Goal: Information Seeking & Learning: Learn about a topic

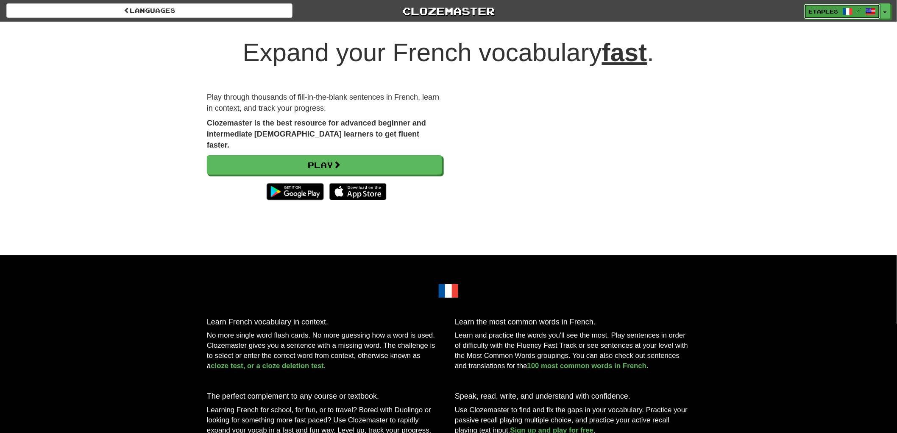
click at [822, 12] on span "etaples" at bounding box center [824, 12] width 30 height 8
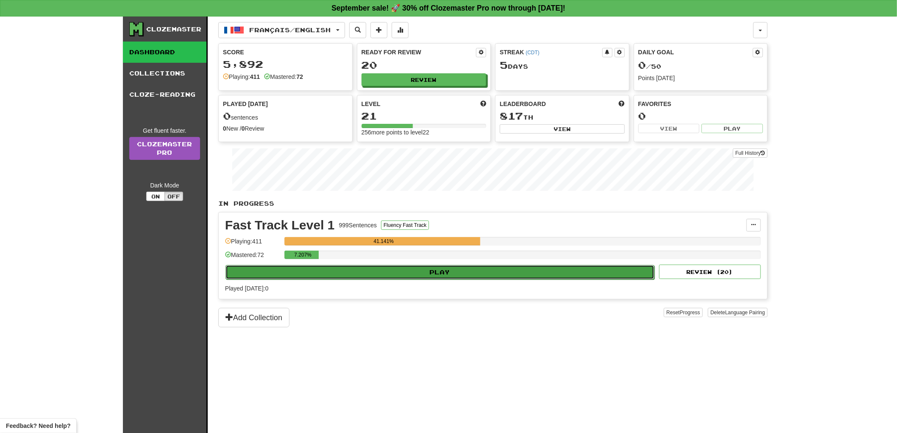
click at [421, 273] on button "Play" at bounding box center [440, 272] width 429 height 14
select select "**"
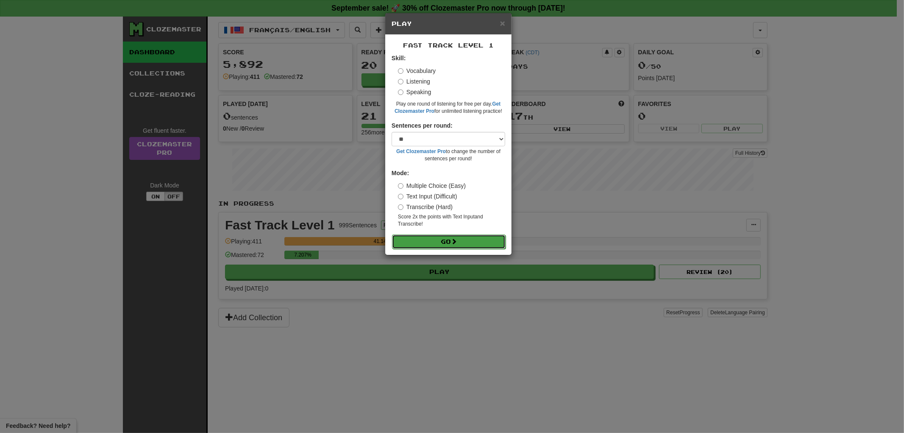
click at [442, 244] on button "Go" at bounding box center [449, 241] width 114 height 14
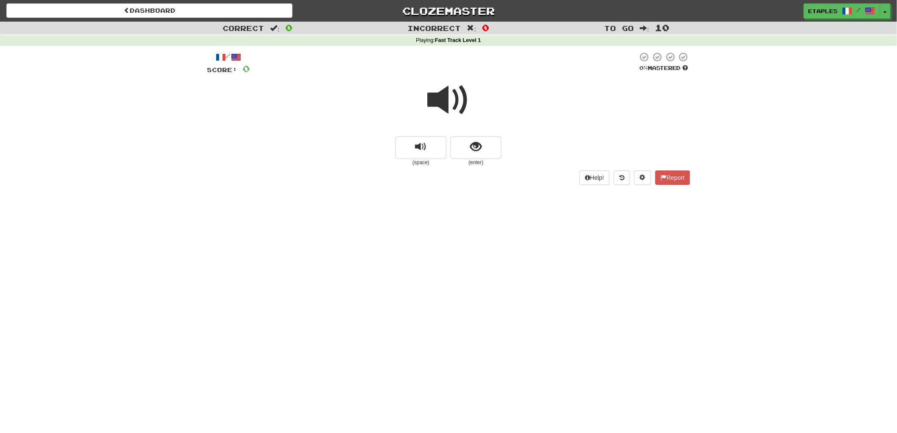
click at [443, 95] on span at bounding box center [448, 100] width 42 height 42
click at [476, 145] on span "show sentence" at bounding box center [476, 146] width 11 height 11
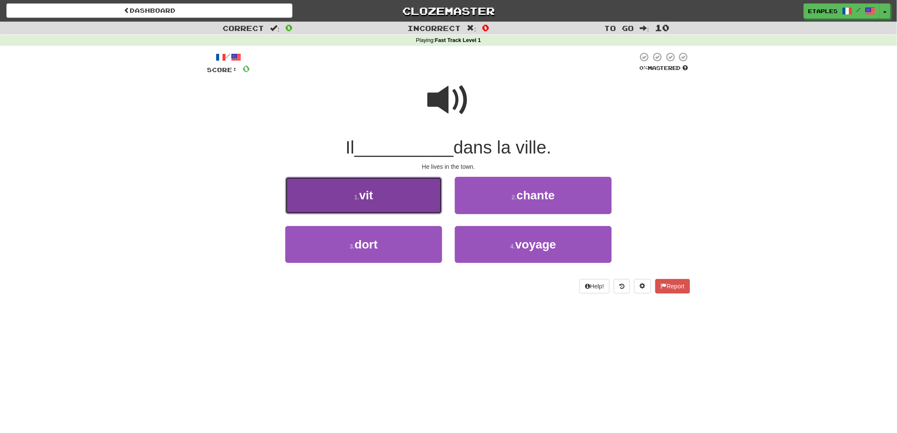
click at [372, 205] on button "1 . vit" at bounding box center [363, 195] width 157 height 37
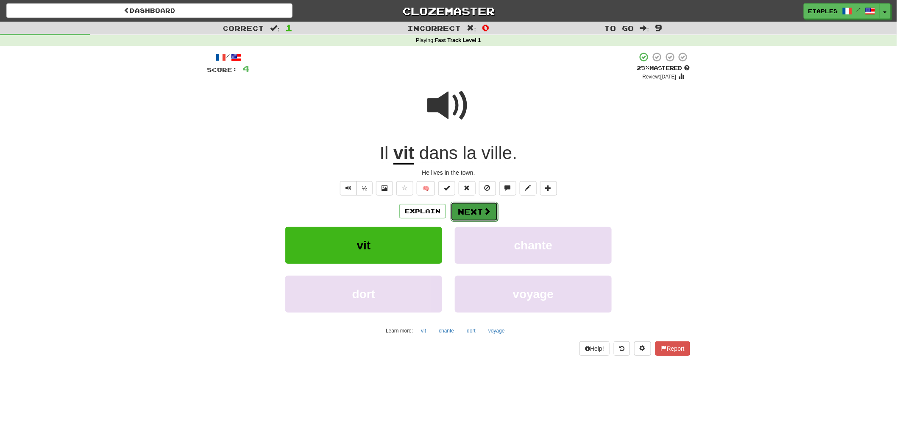
click at [478, 212] on button "Next" at bounding box center [474, 212] width 47 height 20
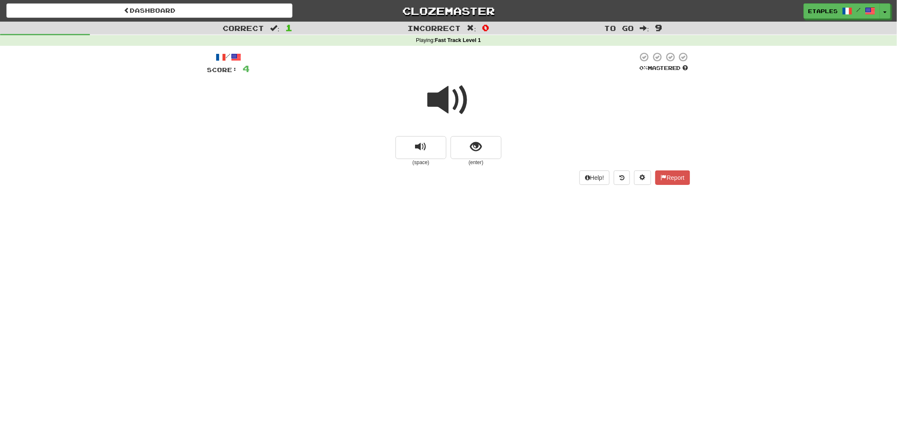
click at [446, 107] on span at bounding box center [448, 100] width 42 height 42
click at [434, 99] on span at bounding box center [448, 100] width 42 height 42
click at [476, 148] on span "show sentence" at bounding box center [476, 146] width 11 height 11
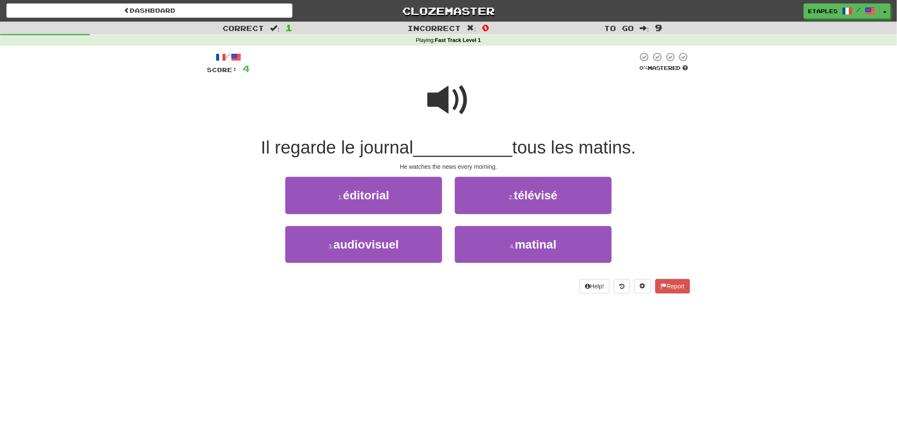
click at [447, 103] on span at bounding box center [448, 100] width 42 height 42
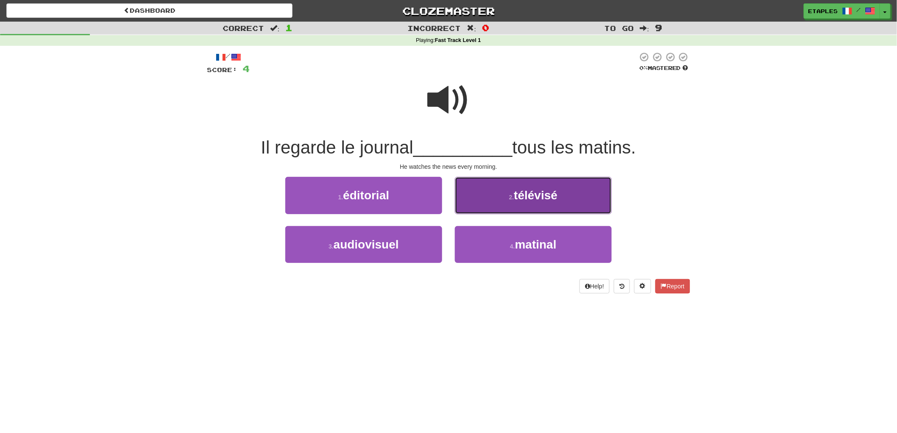
click at [516, 196] on span "télévisé" at bounding box center [536, 195] width 44 height 13
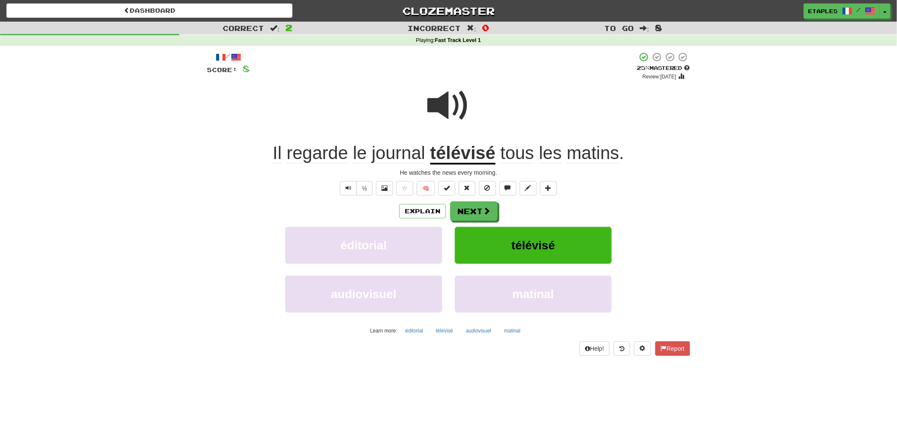
click at [435, 111] on span at bounding box center [448, 105] width 42 height 42
click at [460, 213] on button "Next" at bounding box center [474, 212] width 47 height 20
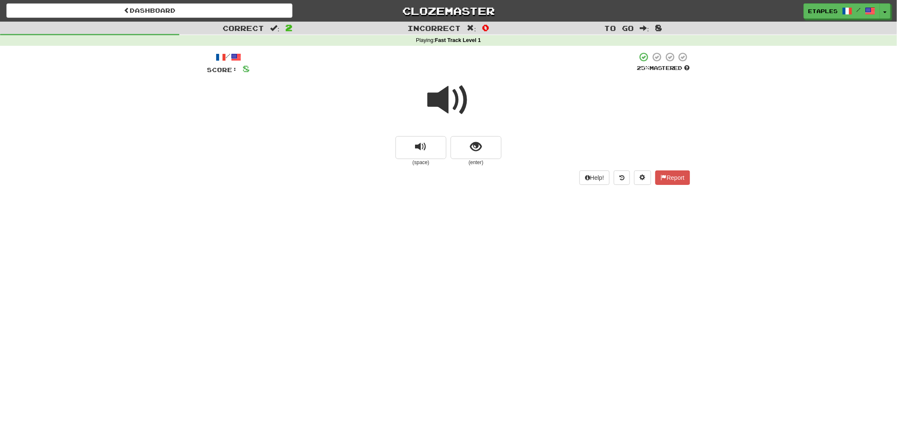
click at [443, 107] on span at bounding box center [448, 100] width 42 height 42
click at [466, 149] on button "show sentence" at bounding box center [476, 147] width 51 height 23
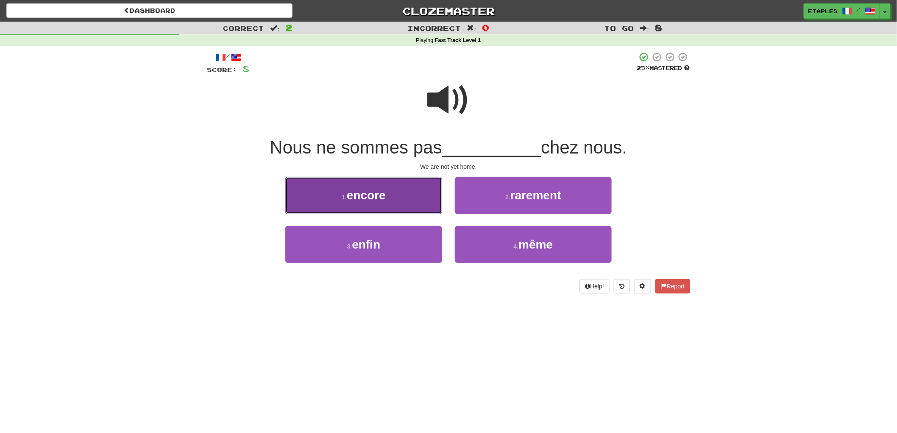
click at [398, 196] on button "1 . encore" at bounding box center [363, 195] width 157 height 37
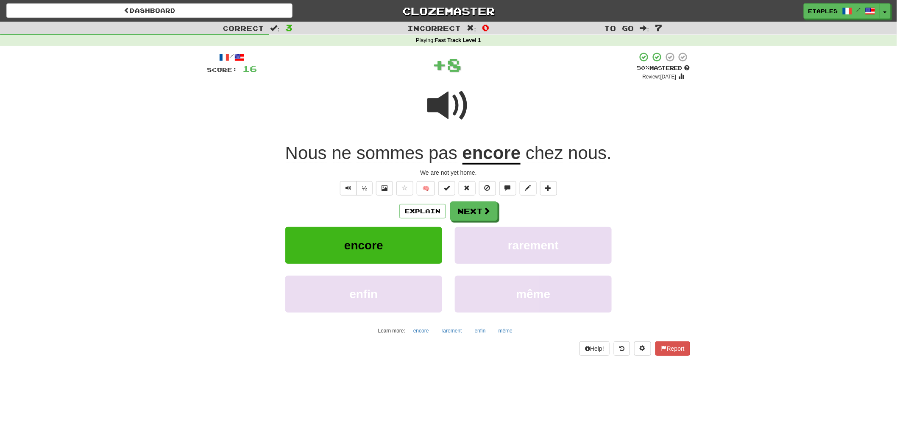
click at [440, 105] on span at bounding box center [448, 105] width 42 height 42
click at [469, 208] on button "Next" at bounding box center [474, 212] width 47 height 20
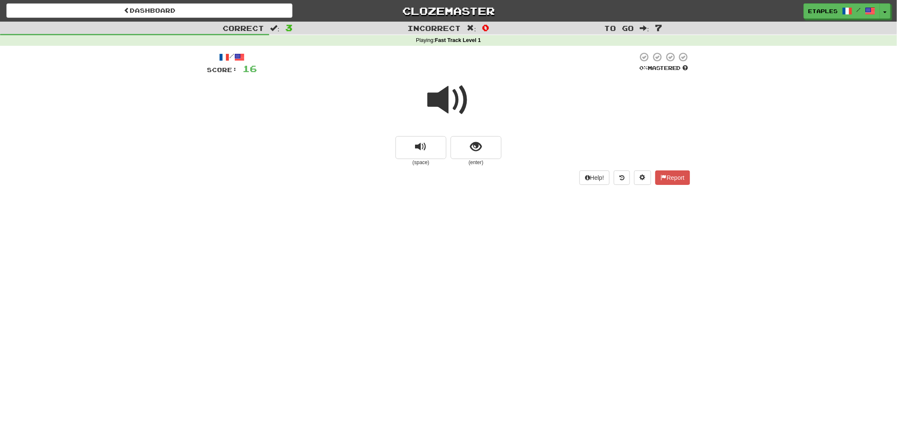
click at [442, 108] on span at bounding box center [448, 100] width 42 height 42
click at [464, 154] on button "show sentence" at bounding box center [476, 147] width 51 height 23
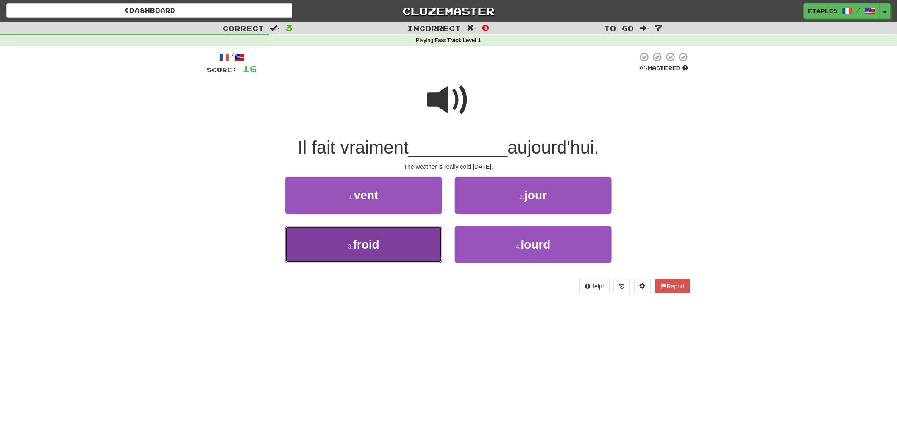
click at [374, 254] on button "3 . froid" at bounding box center [363, 244] width 157 height 37
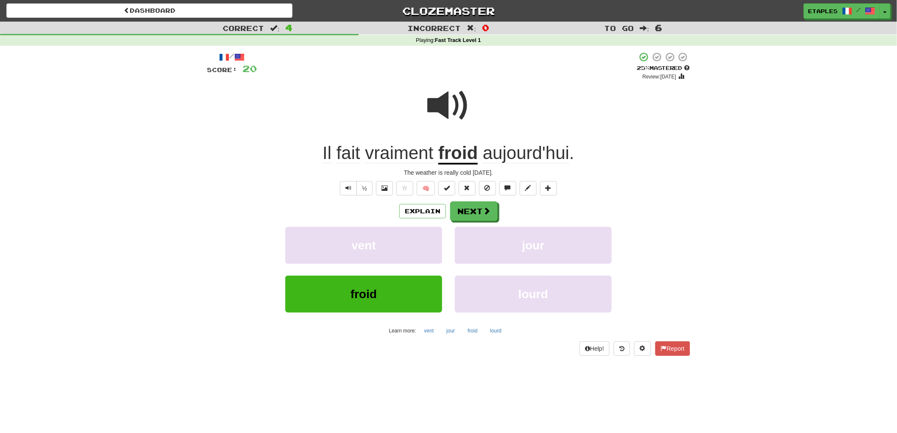
click at [444, 107] on span at bounding box center [448, 105] width 42 height 42
click at [472, 213] on button "Next" at bounding box center [474, 212] width 47 height 20
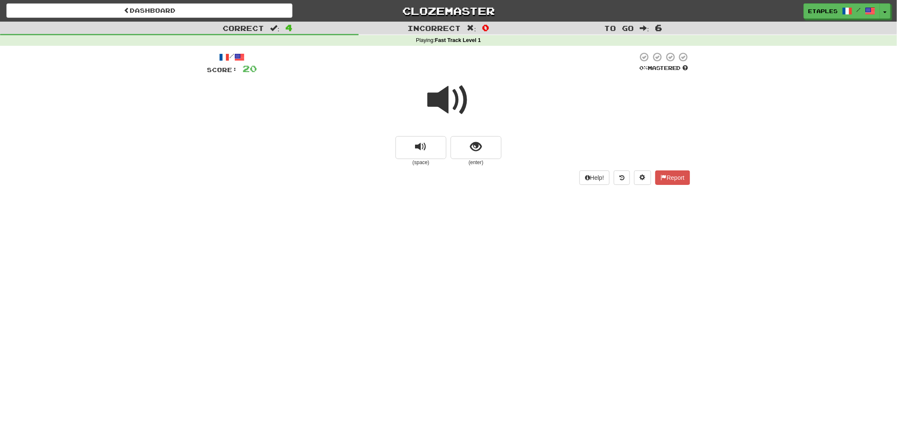
click at [442, 102] on span at bounding box center [448, 100] width 42 height 42
click at [468, 148] on button "show sentence" at bounding box center [476, 147] width 51 height 23
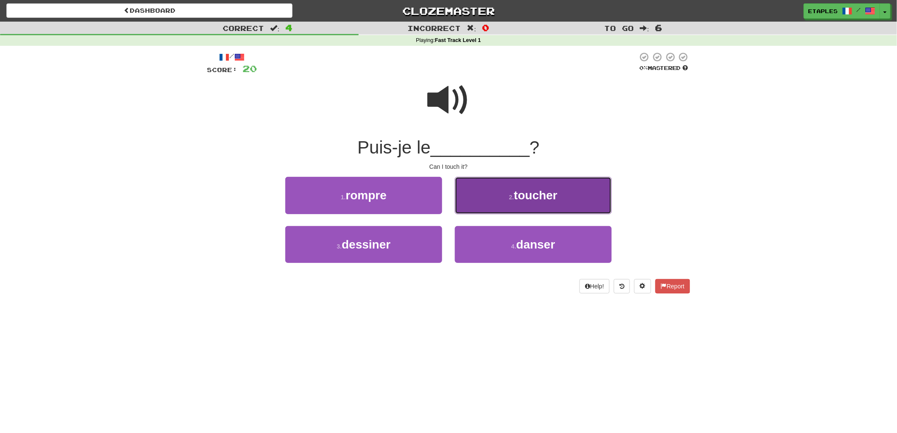
click at [506, 192] on button "2 . toucher" at bounding box center [533, 195] width 157 height 37
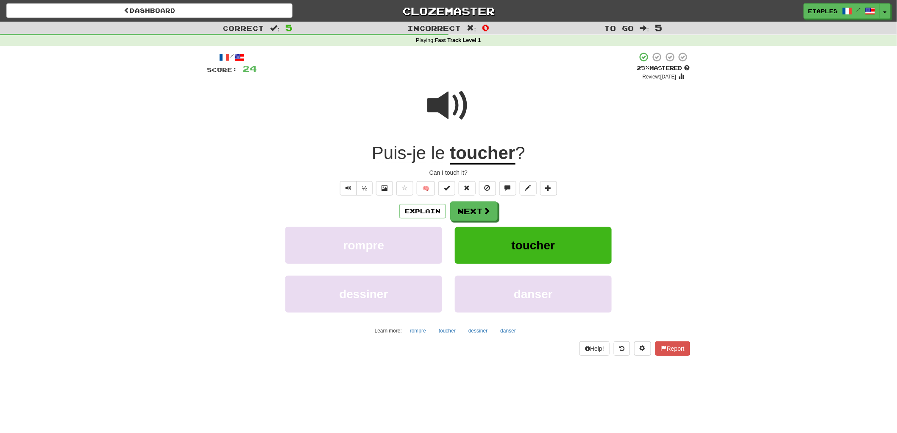
click at [442, 110] on span at bounding box center [448, 105] width 42 height 42
click at [478, 214] on button "Next" at bounding box center [474, 212] width 47 height 20
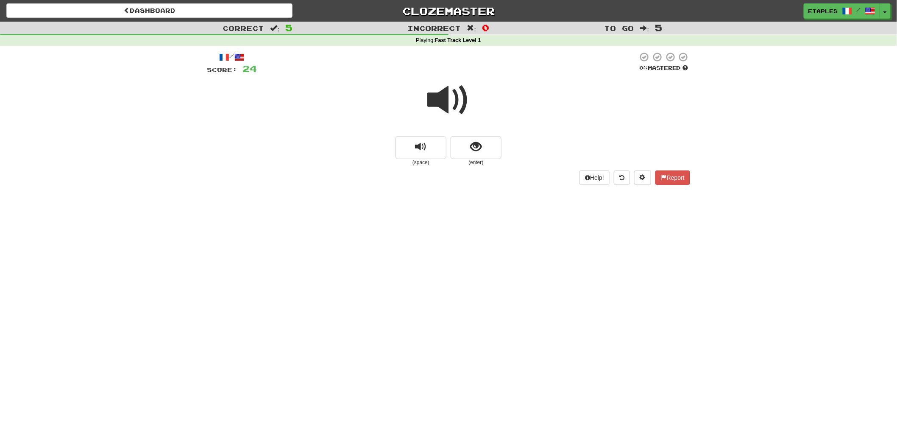
click at [442, 100] on span at bounding box center [448, 100] width 42 height 42
click at [468, 147] on button "show sentence" at bounding box center [476, 147] width 51 height 23
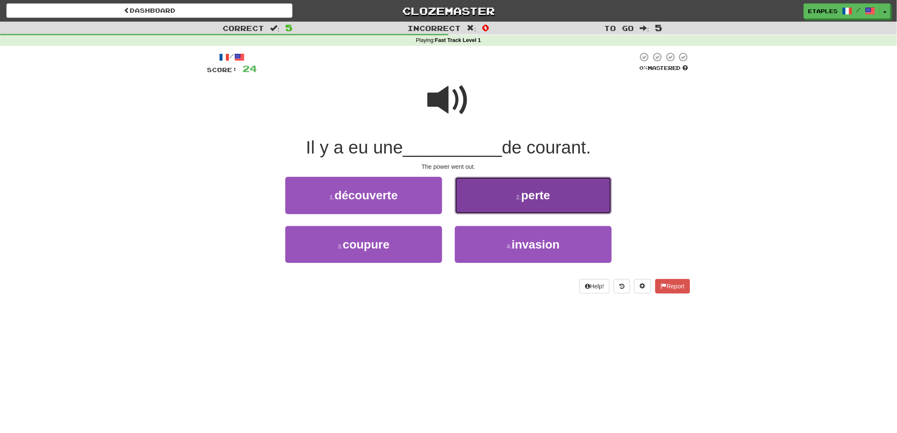
click at [540, 200] on span "perte" at bounding box center [535, 195] width 29 height 13
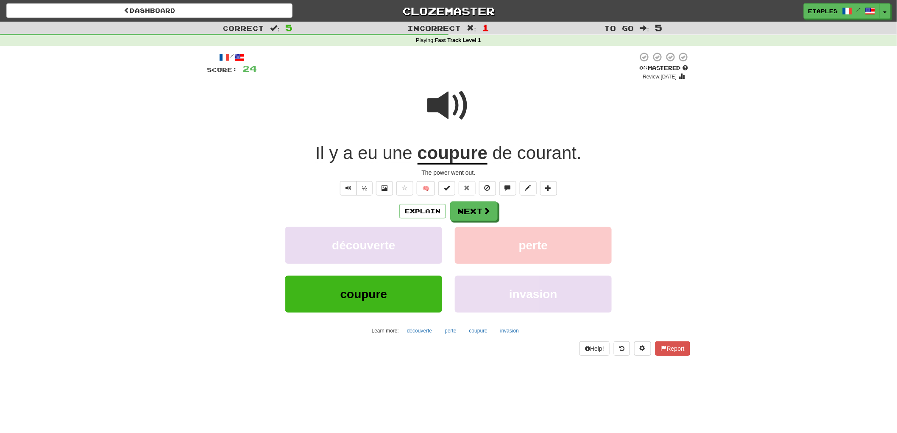
click at [436, 104] on span at bounding box center [448, 105] width 42 height 42
click at [467, 210] on button "Next" at bounding box center [474, 212] width 47 height 20
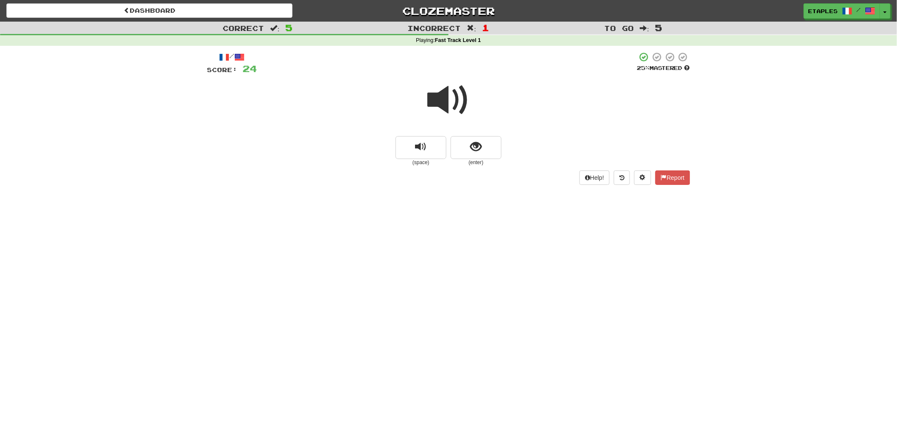
click at [443, 100] on span at bounding box center [448, 100] width 42 height 42
click at [464, 147] on button "show sentence" at bounding box center [476, 147] width 51 height 23
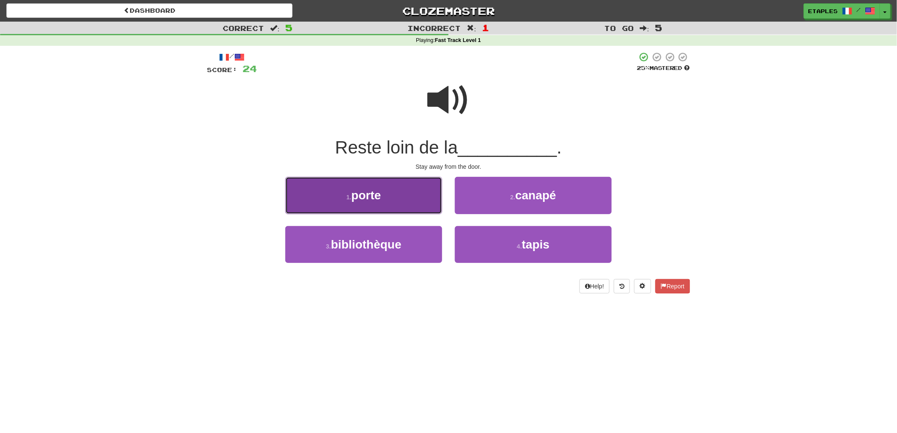
click at [351, 197] on small "1 ." at bounding box center [348, 197] width 5 height 7
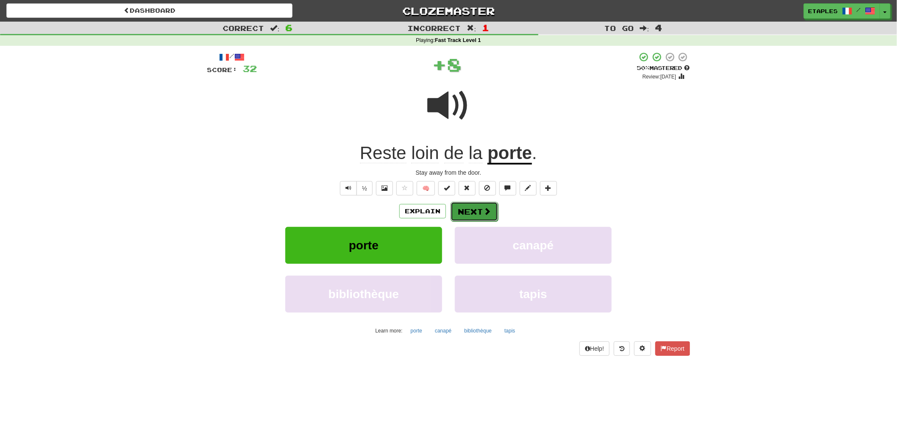
click at [465, 218] on button "Next" at bounding box center [474, 212] width 47 height 20
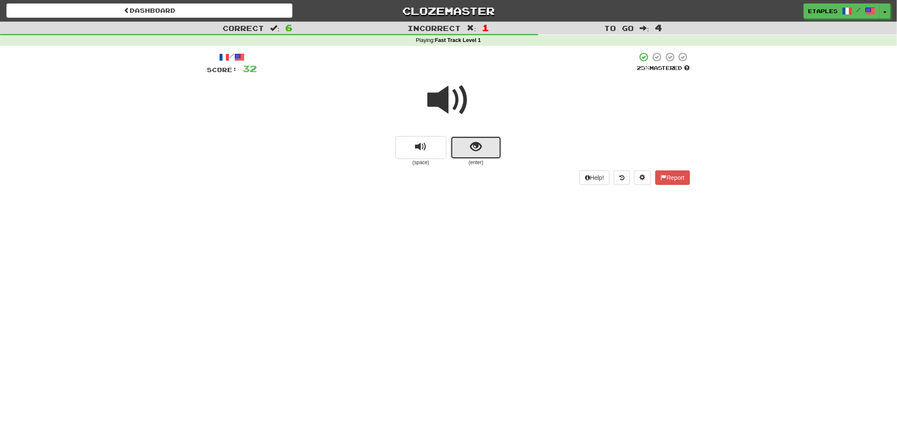
click at [474, 156] on button "show sentence" at bounding box center [476, 147] width 51 height 23
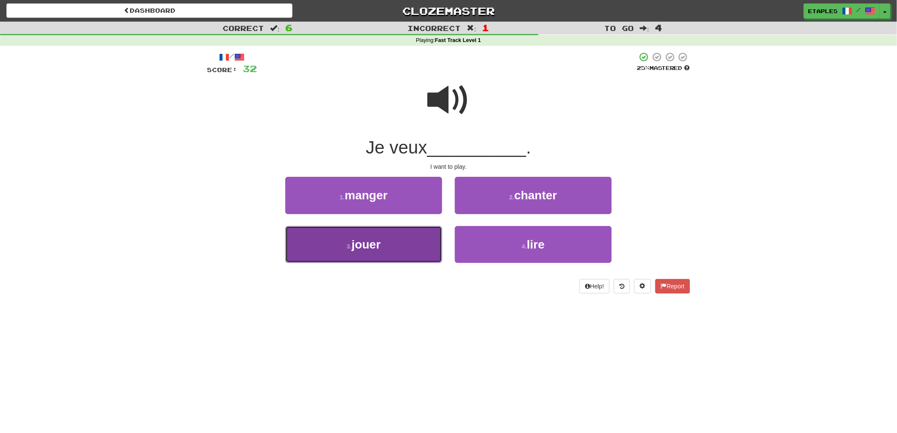
click at [383, 249] on button "3 . jouer" at bounding box center [363, 244] width 157 height 37
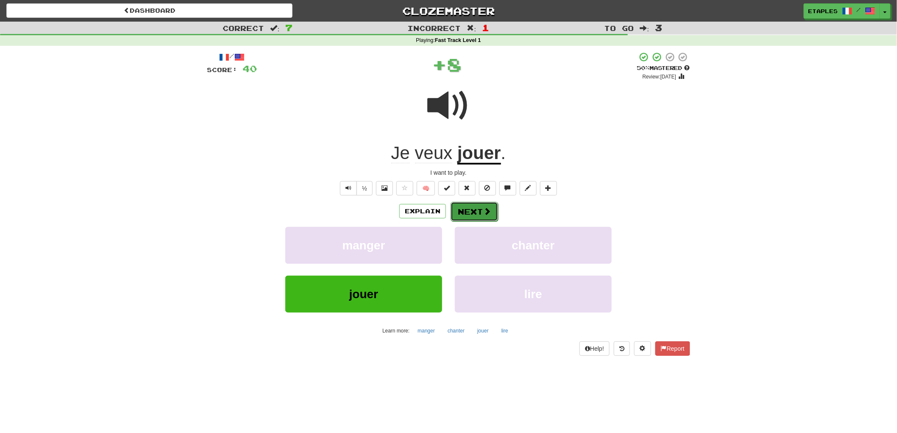
click at [473, 206] on button "Next" at bounding box center [474, 212] width 47 height 20
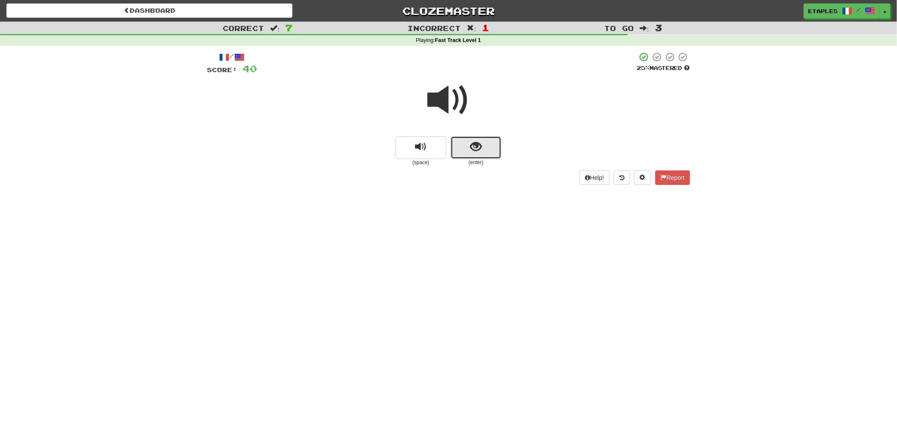
click at [469, 151] on button "show sentence" at bounding box center [476, 147] width 51 height 23
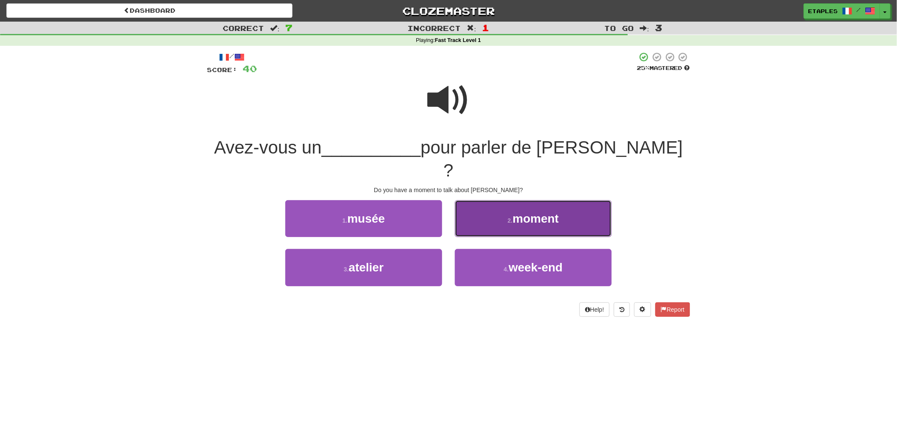
click at [546, 202] on button "2 . moment" at bounding box center [533, 218] width 157 height 37
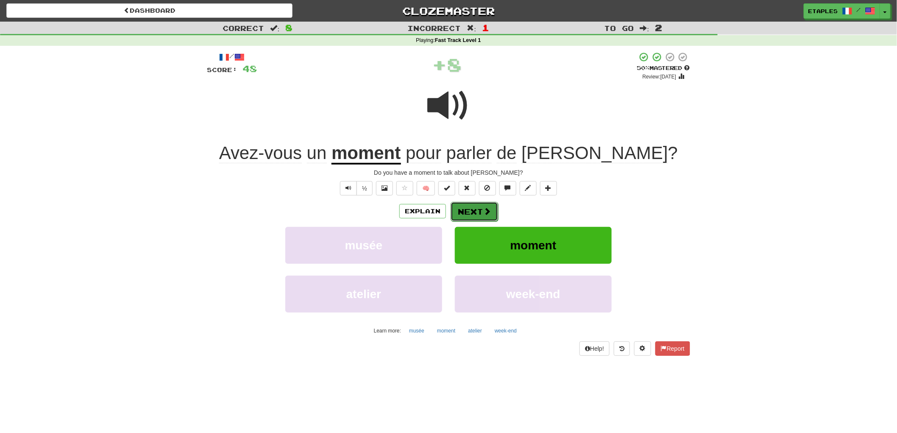
click at [476, 214] on button "Next" at bounding box center [474, 212] width 47 height 20
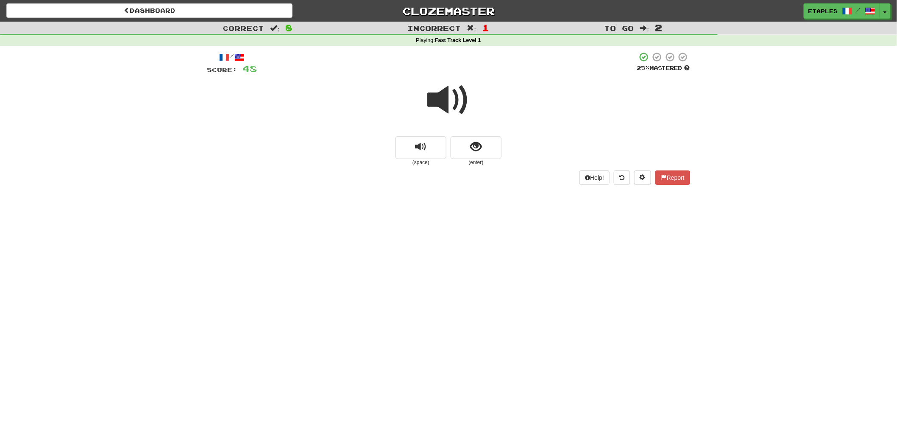
click at [446, 104] on span at bounding box center [448, 100] width 42 height 42
click at [465, 152] on button "show sentence" at bounding box center [476, 147] width 51 height 23
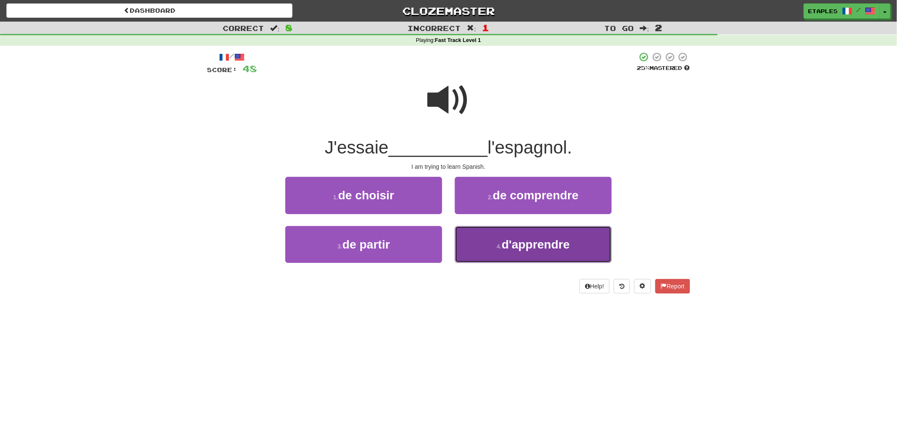
click at [522, 246] on span "d'apprendre" at bounding box center [536, 244] width 68 height 13
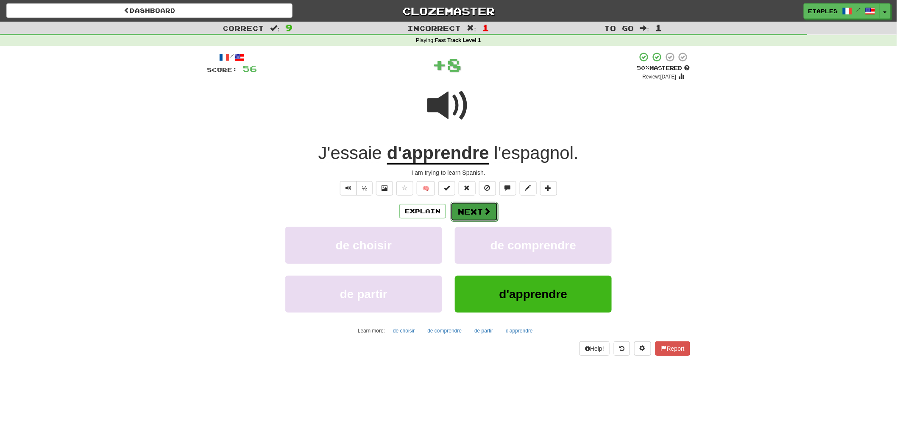
click at [467, 206] on button "Next" at bounding box center [474, 212] width 47 height 20
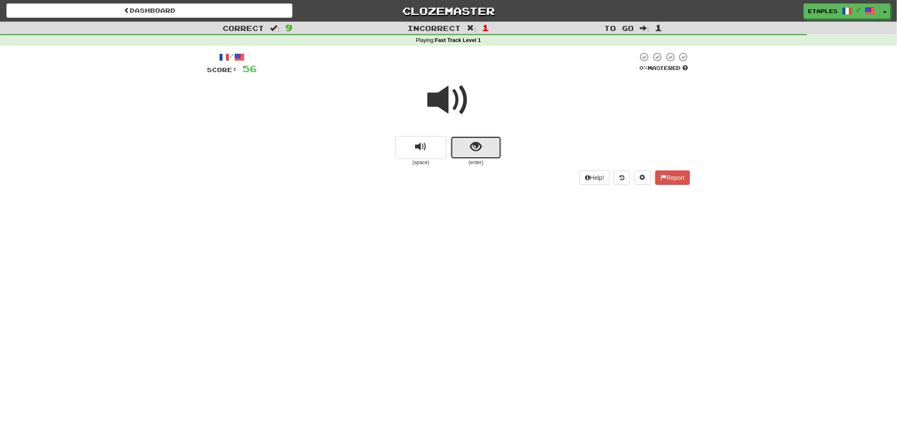
click at [472, 154] on button "show sentence" at bounding box center [476, 147] width 51 height 23
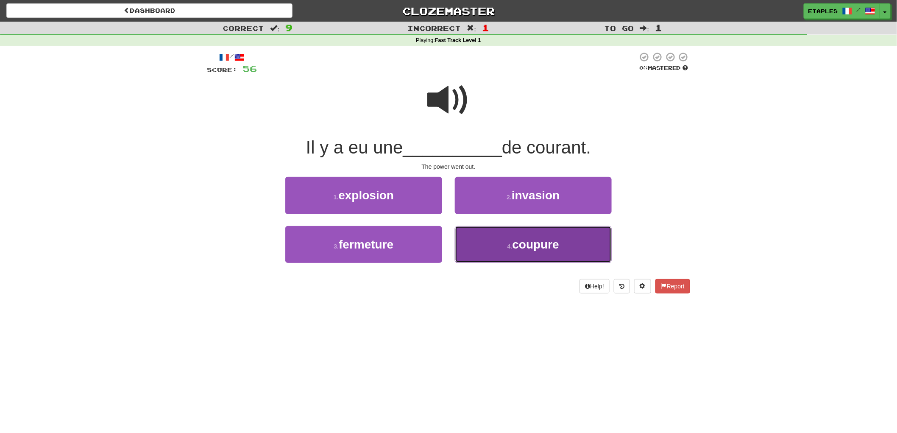
click at [535, 238] on span "coupure" at bounding box center [536, 244] width 47 height 13
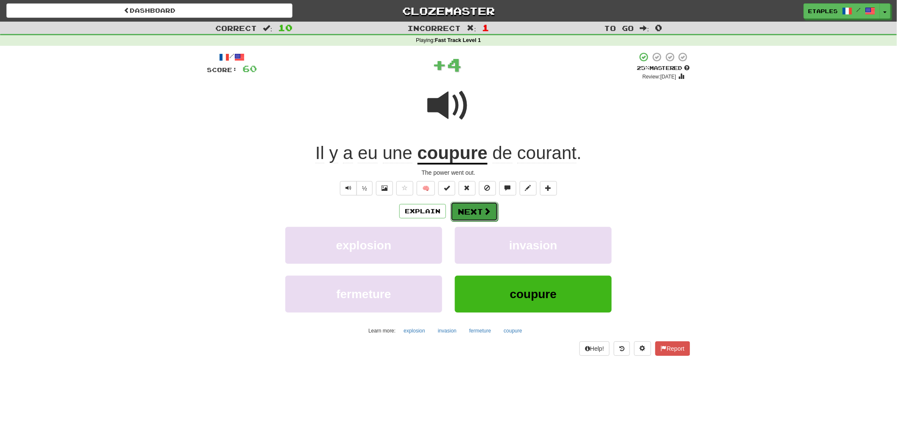
click at [469, 209] on button "Next" at bounding box center [474, 212] width 47 height 20
